Goal: Task Accomplishment & Management: Use online tool/utility

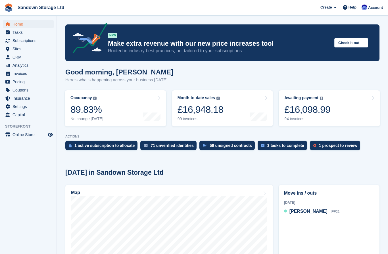
click at [18, 68] on span "Analytics" at bounding box center [30, 65] width 34 height 8
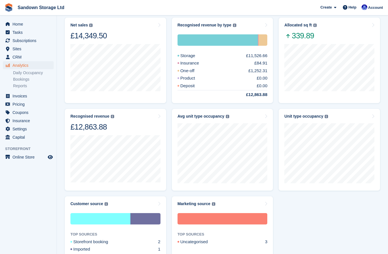
scroll to position [167, 0]
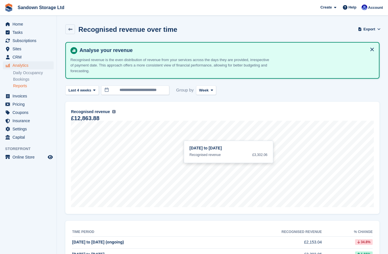
click at [23, 79] on link "Bookings" at bounding box center [33, 79] width 41 height 5
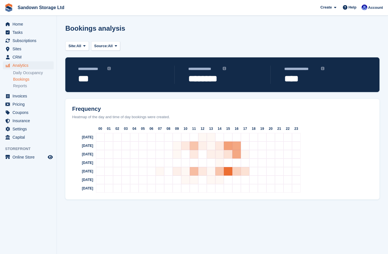
click at [26, 73] on link "Daily Occupancy" at bounding box center [33, 72] width 41 height 5
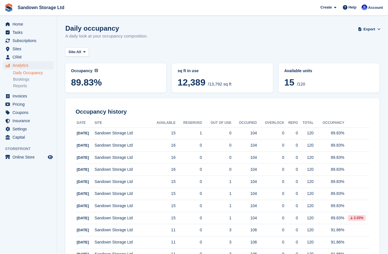
click at [371, 31] on span "Export" at bounding box center [370, 29] width 12 height 6
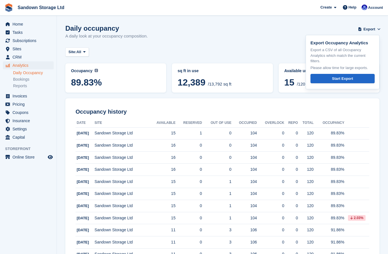
click at [365, 78] on link "Start Export" at bounding box center [343, 78] width 64 height 9
click at [83, 49] on button "Site: All" at bounding box center [77, 51] width 24 height 9
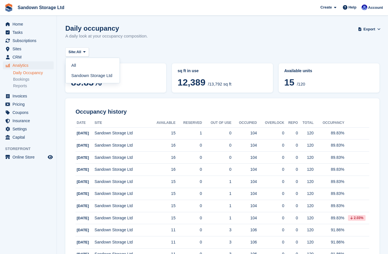
click at [78, 72] on link "Sandown Storage Ltd" at bounding box center [92, 75] width 49 height 10
click at [18, 80] on link "Bookings" at bounding box center [33, 79] width 41 height 5
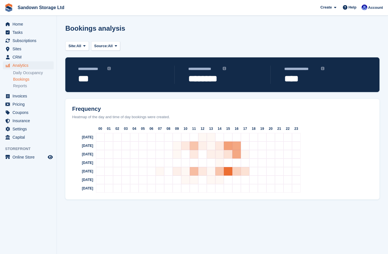
click at [17, 22] on span "Home" at bounding box center [30, 24] width 34 height 8
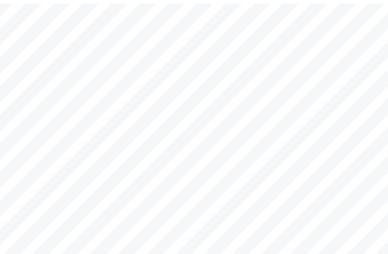
scroll to position [32, 0]
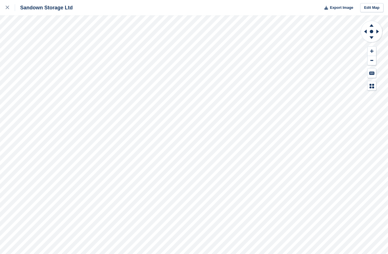
click at [373, 50] on icon at bounding box center [371, 51] width 3 height 4
click at [373, 52] on icon at bounding box center [371, 51] width 3 height 4
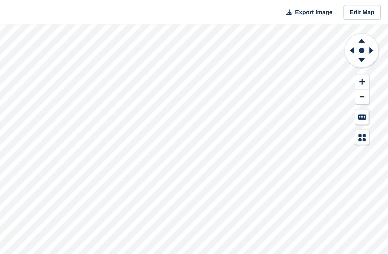
click at [368, 62] on button at bounding box center [372, 60] width 9 height 9
click at [368, 63] on button at bounding box center [372, 60] width 9 height 9
click at [375, 31] on icon at bounding box center [378, 31] width 7 height 15
click at [377, 32] on icon at bounding box center [378, 32] width 3 height 4
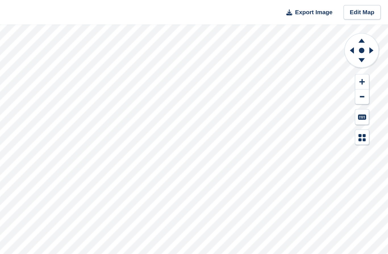
click at [377, 32] on icon at bounding box center [378, 32] width 3 height 4
click at [375, 32] on icon at bounding box center [378, 31] width 7 height 15
click at [364, 40] on icon at bounding box center [371, 38] width 15 height 7
click at [364, 39] on icon at bounding box center [371, 38] width 15 height 7
click at [364, 38] on icon at bounding box center [371, 38] width 15 height 7
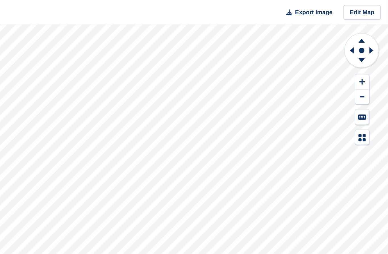
click at [370, 25] on icon at bounding box center [372, 25] width 4 height 3
click at [364, 25] on icon at bounding box center [371, 24] width 15 height 7
click at [370, 25] on icon at bounding box center [372, 25] width 4 height 3
click at [361, 33] on icon at bounding box center [364, 31] width 7 height 15
click at [368, 63] on button at bounding box center [372, 60] width 9 height 9
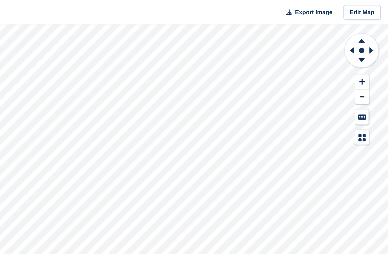
click at [368, 61] on button at bounding box center [372, 60] width 9 height 9
click at [364, 32] on icon at bounding box center [365, 32] width 3 height 4
click at [377, 32] on icon at bounding box center [378, 32] width 3 height 4
click at [375, 33] on icon at bounding box center [378, 31] width 7 height 15
click at [377, 32] on icon at bounding box center [378, 32] width 3 height 4
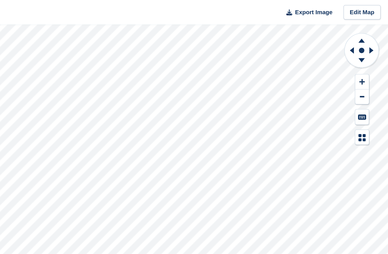
click at [375, 32] on icon at bounding box center [378, 31] width 7 height 15
click at [377, 32] on icon at bounding box center [378, 32] width 3 height 4
click at [375, 31] on icon at bounding box center [378, 31] width 7 height 15
click at [377, 31] on icon at bounding box center [378, 32] width 3 height 4
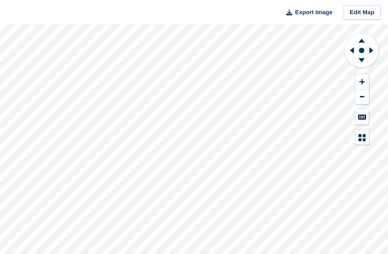
click at [375, 31] on icon at bounding box center [378, 31] width 7 height 15
click at [375, 30] on icon at bounding box center [378, 31] width 7 height 15
click at [375, 34] on icon at bounding box center [378, 31] width 7 height 15
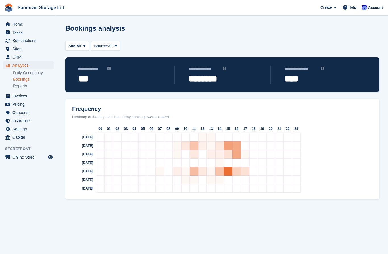
click at [18, 96] on span "Invoices" at bounding box center [30, 96] width 34 height 8
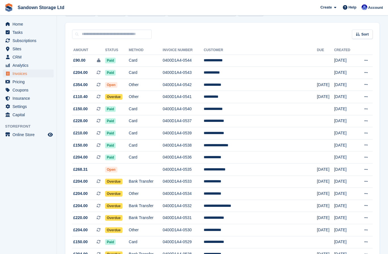
scroll to position [41, 0]
click at [16, 67] on span "Analytics" at bounding box center [30, 65] width 34 height 8
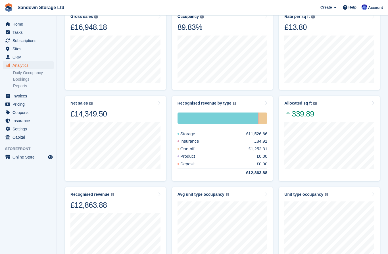
scroll to position [86, 0]
click at [15, 57] on span "CRM" at bounding box center [30, 57] width 34 height 8
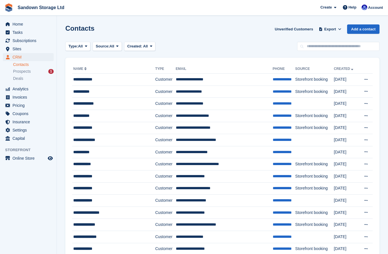
click at [15, 48] on span "Sites" at bounding box center [30, 49] width 34 height 8
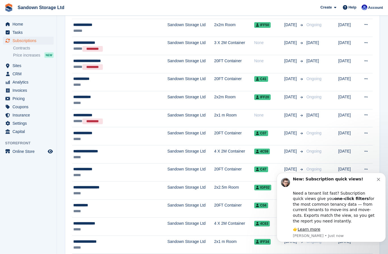
scroll to position [248, 0]
click at [379, 181] on icon "Dismiss notification" at bounding box center [378, 179] width 3 height 3
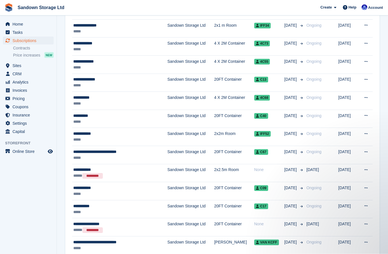
click at [14, 33] on span "Tasks" at bounding box center [30, 32] width 34 height 8
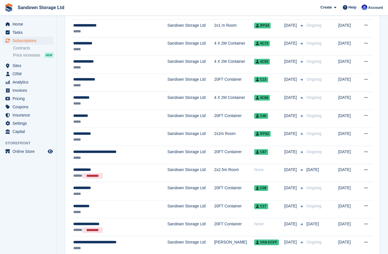
scroll to position [25, 0]
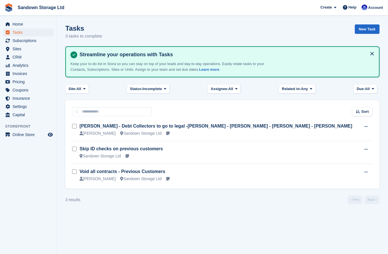
click at [15, 24] on span "Home" at bounding box center [30, 24] width 34 height 8
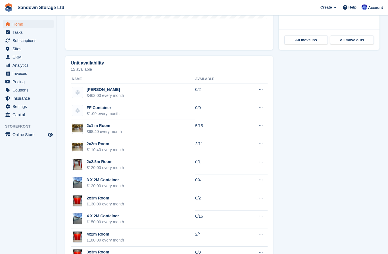
scroll to position [268, 0]
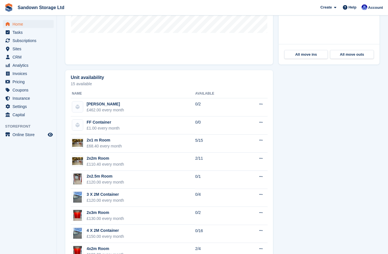
click at [18, 32] on span "Tasks" at bounding box center [30, 32] width 34 height 8
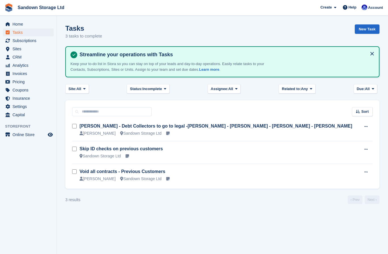
click at [19, 42] on span "Subscriptions" at bounding box center [30, 41] width 34 height 8
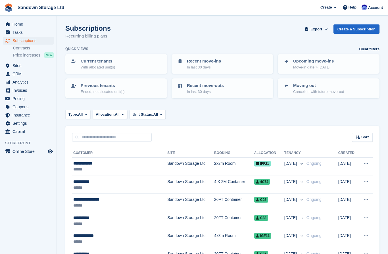
click at [15, 67] on span "Sites" at bounding box center [30, 66] width 34 height 8
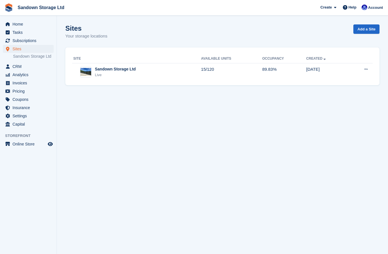
click at [19, 84] on span "Invoices" at bounding box center [30, 83] width 34 height 8
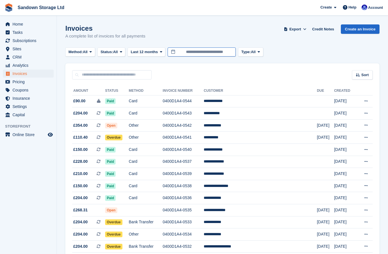
click at [214, 51] on input "**********" at bounding box center [202, 51] width 68 height 9
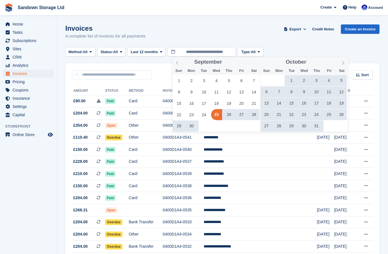
click at [341, 65] on span at bounding box center [344, 62] width 10 height 10
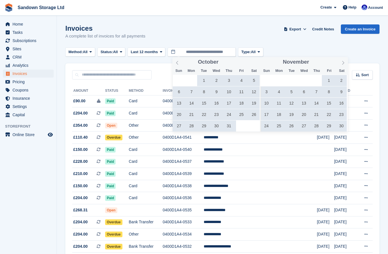
click at [340, 65] on span at bounding box center [344, 62] width 10 height 10
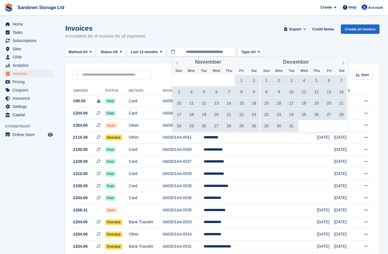
click at [340, 66] on span at bounding box center [344, 62] width 10 height 10
type input "****"
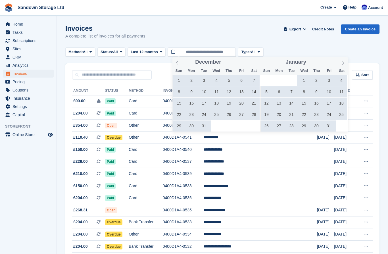
click at [341, 65] on icon at bounding box center [343, 63] width 4 height 4
type input "****"
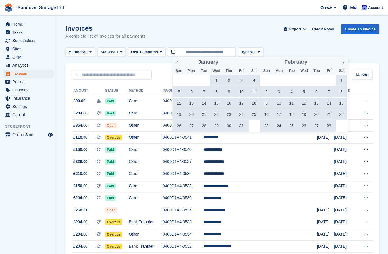
click at [343, 64] on icon at bounding box center [343, 63] width 4 height 4
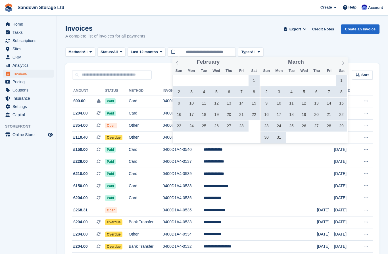
click at [342, 63] on icon at bounding box center [343, 63] width 4 height 4
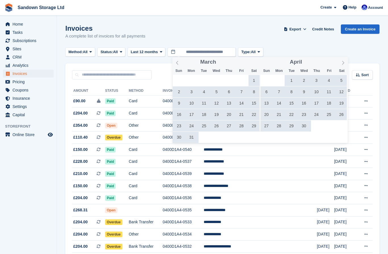
click at [341, 63] on span at bounding box center [344, 62] width 10 height 10
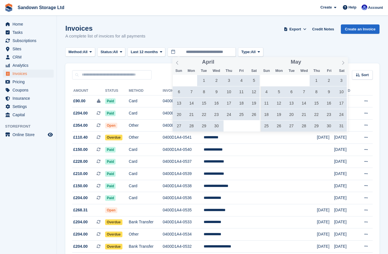
click at [342, 64] on icon at bounding box center [343, 63] width 4 height 4
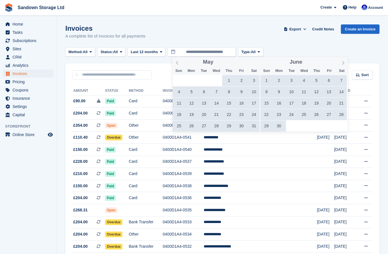
click at [342, 65] on span at bounding box center [344, 62] width 10 height 10
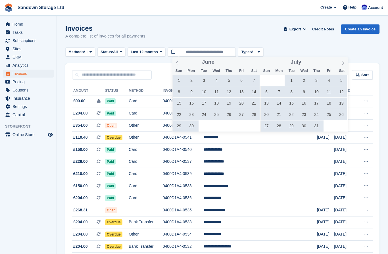
click at [340, 65] on span at bounding box center [344, 62] width 10 height 10
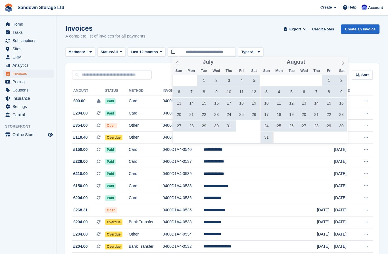
click at [338, 65] on div "August ****" at bounding box center [304, 62] width 88 height 10
click at [341, 65] on span at bounding box center [344, 62] width 10 height 10
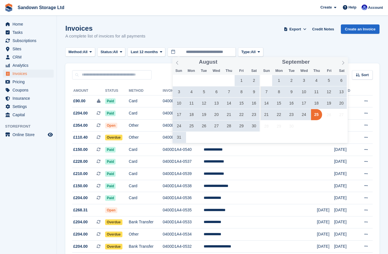
click at [175, 64] on span at bounding box center [178, 62] width 10 height 10
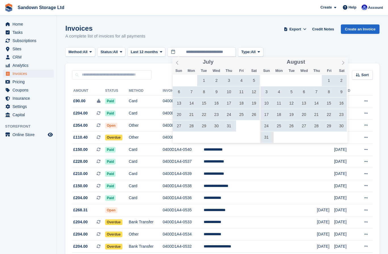
click at [241, 117] on span "25" at bounding box center [241, 114] width 11 height 11
type input "**********"
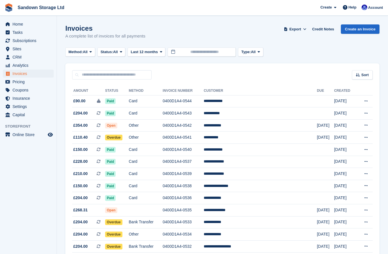
click at [158, 53] on span "Last 12 months" at bounding box center [144, 52] width 27 height 6
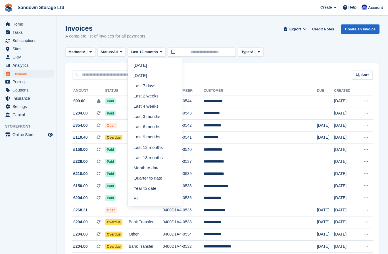
click at [161, 118] on link "Last 3 months" at bounding box center [154, 116] width 49 height 10
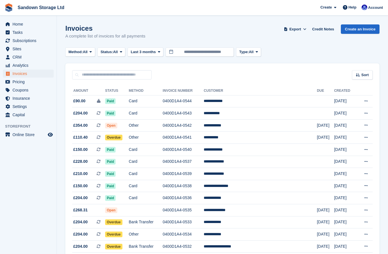
click at [302, 32] on button "Export" at bounding box center [295, 28] width 25 height 9
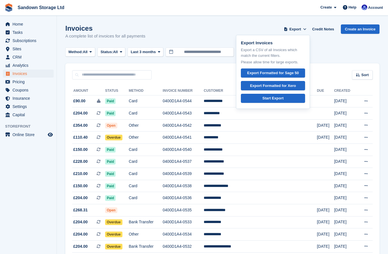
click at [278, 99] on div "Start Export" at bounding box center [273, 99] width 21 height 6
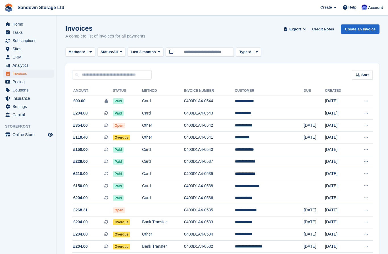
click at [362, 77] on span "Sort" at bounding box center [365, 75] width 7 height 6
click at [356, 113] on span "Created (oldest first)" at bounding box center [346, 113] width 39 height 5
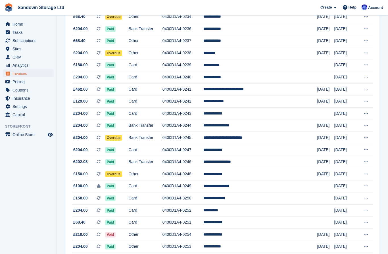
scroll to position [450, 0]
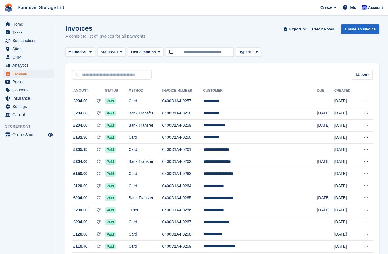
click at [261, 49] on button "Type: All" at bounding box center [248, 51] width 25 height 9
click at [253, 65] on link "All" at bounding box center [263, 65] width 49 height 10
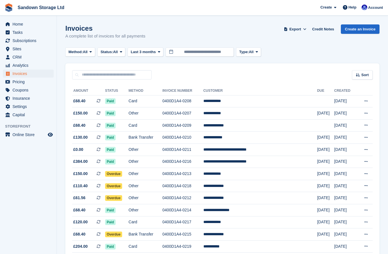
click at [156, 54] on span "Last 3 months" at bounding box center [143, 52] width 25 height 6
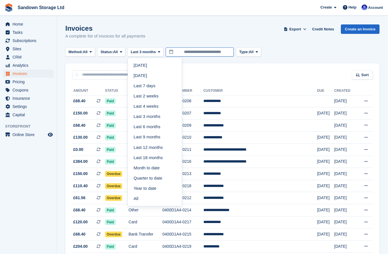
click at [211, 50] on input "**********" at bounding box center [200, 51] width 68 height 9
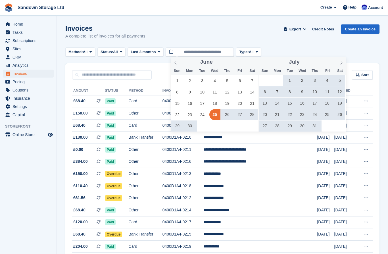
click at [338, 63] on span at bounding box center [342, 62] width 10 height 10
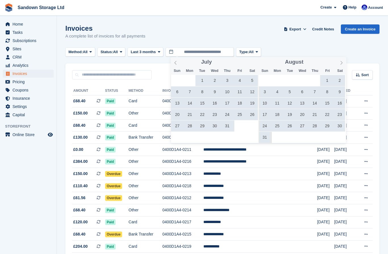
click at [279, 126] on span "25" at bounding box center [277, 126] width 11 height 11
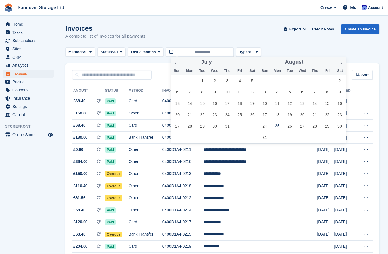
click at [343, 64] on icon at bounding box center [342, 63] width 4 height 4
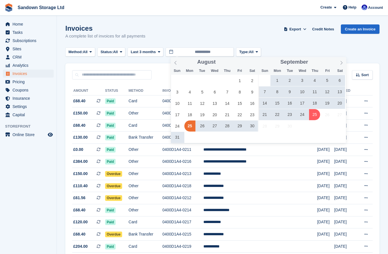
click at [317, 115] on span "25" at bounding box center [314, 114] width 11 height 11
type input "**********"
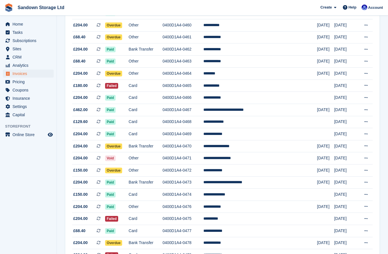
scroll to position [450, 0]
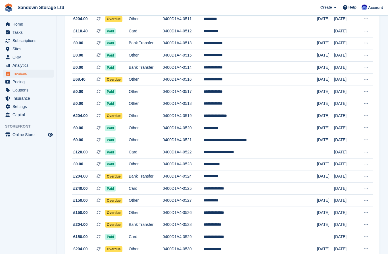
scroll to position [450, 0]
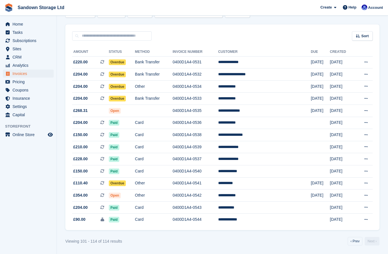
scroll to position [14, 0]
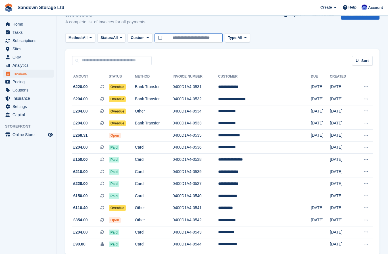
click at [180, 39] on body "Sandown Storage Ltd Create Subscription Invoice Contact Deal Discount Page Help…" at bounding box center [194, 132] width 388 height 293
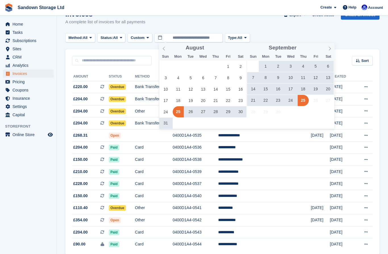
click at [192, 112] on span "26" at bounding box center [190, 111] width 11 height 11
click at [304, 101] on span "25" at bounding box center [303, 100] width 11 height 11
type input "**********"
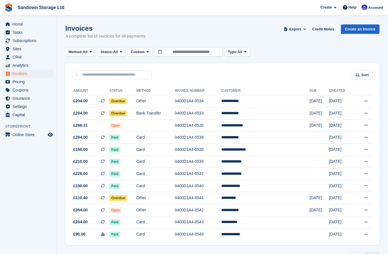
click at [304, 28] on icon at bounding box center [304, 29] width 3 height 4
click at [355, 254] on link "‹ Prev" at bounding box center [355, 256] width 15 height 9
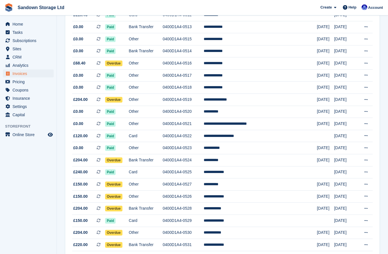
scroll to position [450, 0]
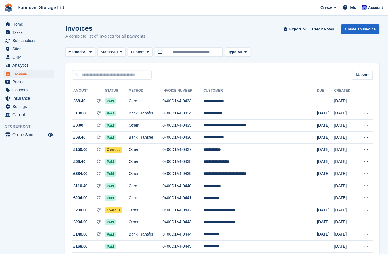
click at [302, 29] on span at bounding box center [305, 29] width 6 height 6
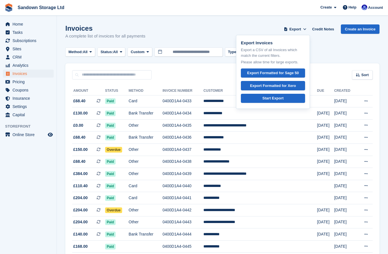
click at [280, 99] on div "Start Export" at bounding box center [273, 99] width 21 height 6
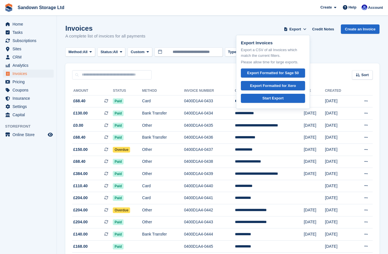
click at [279, 72] on div "Export Formatted for Sage 50" at bounding box center [273, 73] width 52 height 6
